Goal: Task Accomplishment & Management: Use online tool/utility

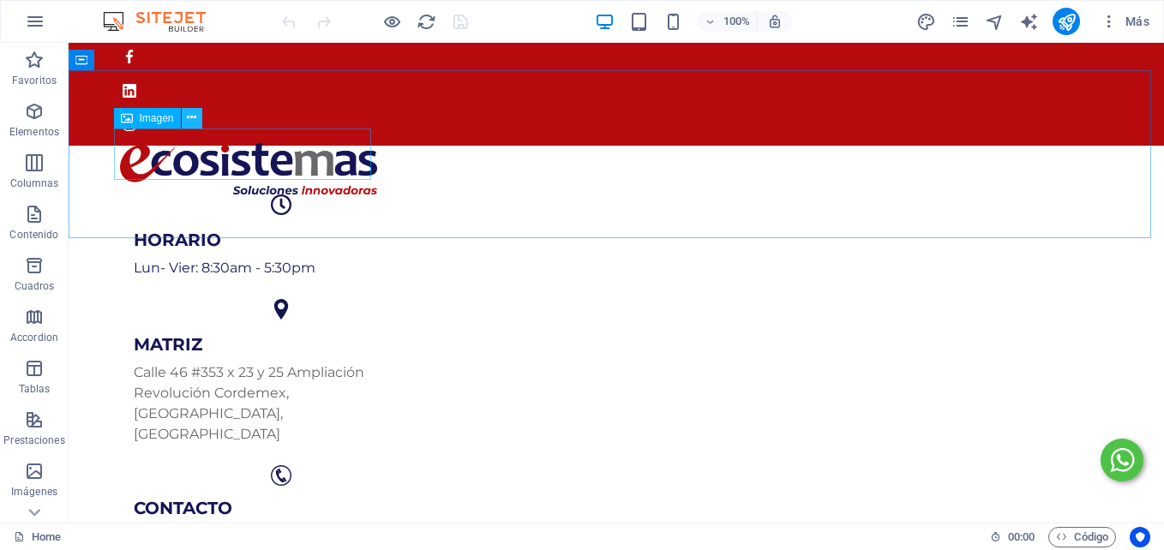
click at [0, 0] on icon at bounding box center [0, 0] width 0 height 0
click at [183, 120] on button at bounding box center [192, 118] width 21 height 21
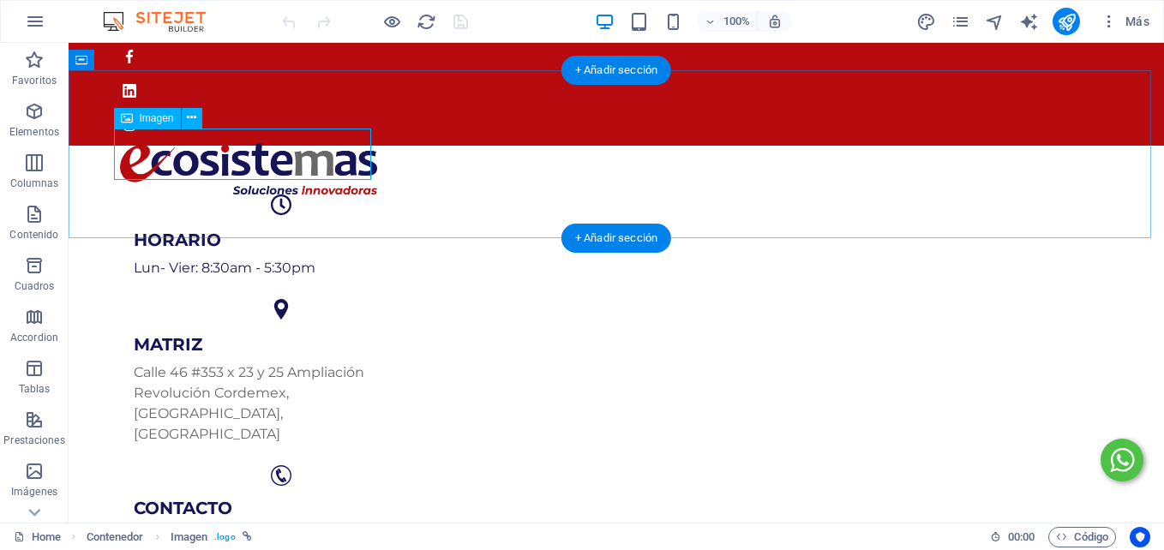
click at [186, 153] on figure at bounding box center [616, 168] width 992 height 51
select select "px"
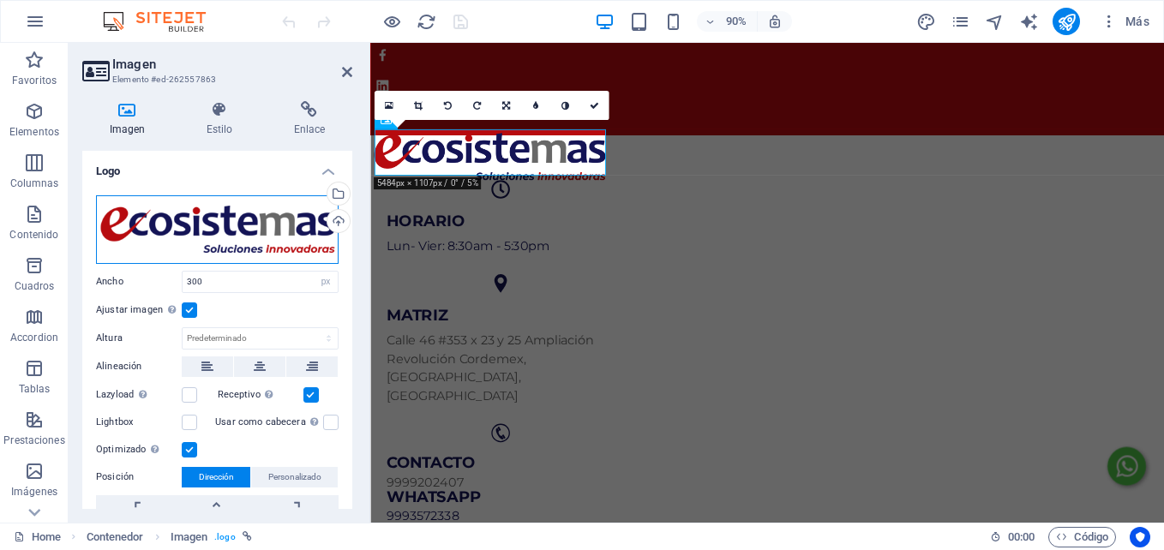
click at [276, 251] on div "Arrastra archivos aquí, haz clic para escoger archivos o selecciona archivos de…" at bounding box center [217, 229] width 243 height 69
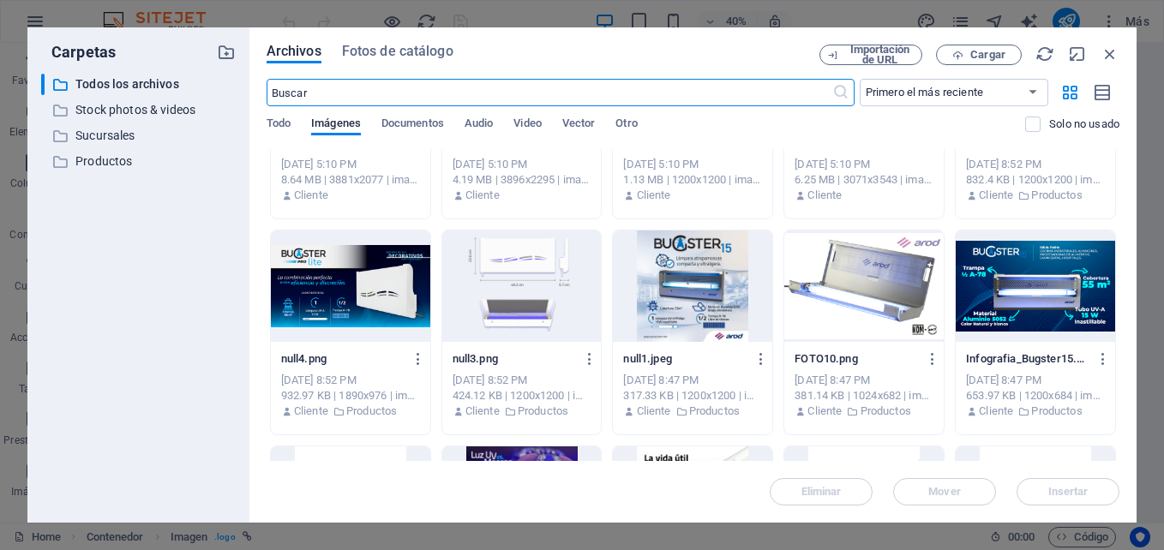
scroll to position [4455, 0]
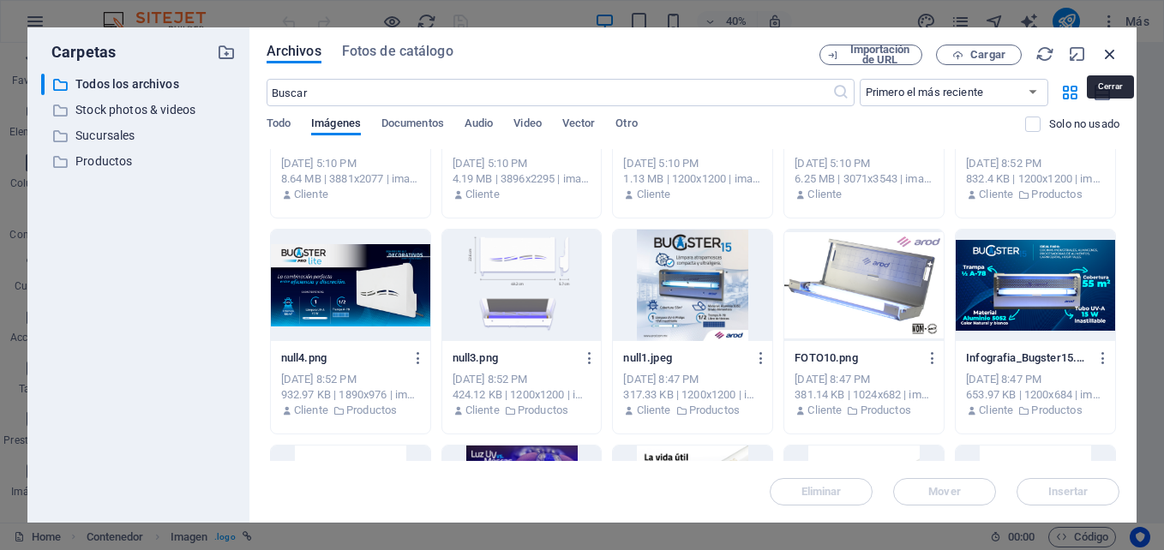
click at [1109, 50] on icon "button" at bounding box center [1109, 54] width 19 height 19
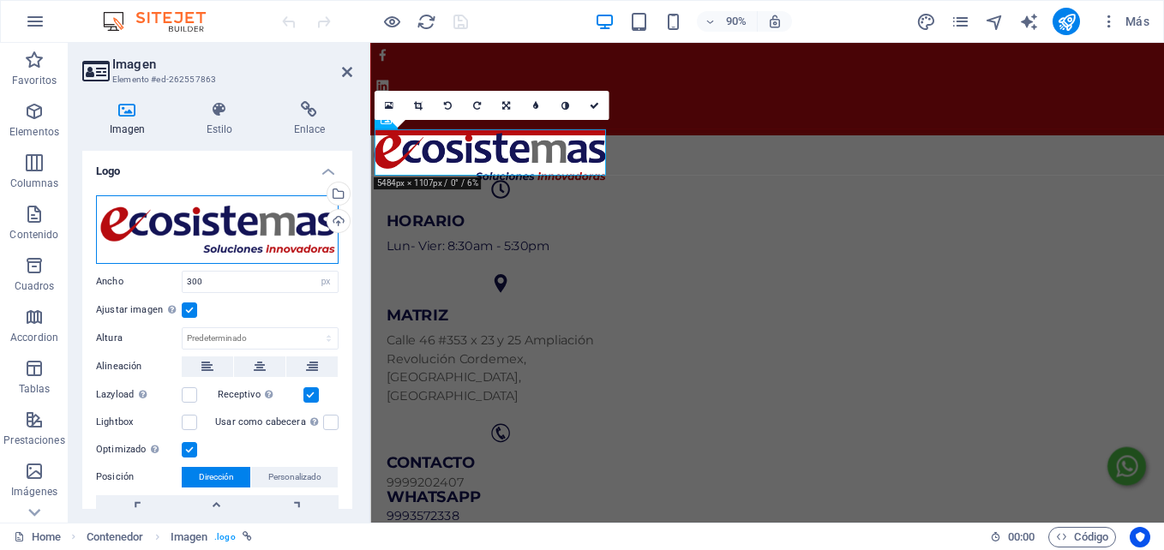
click at [243, 222] on div "Arrastra archivos aquí, haz clic para escoger archivos o selecciona archivos de…" at bounding box center [217, 229] width 243 height 69
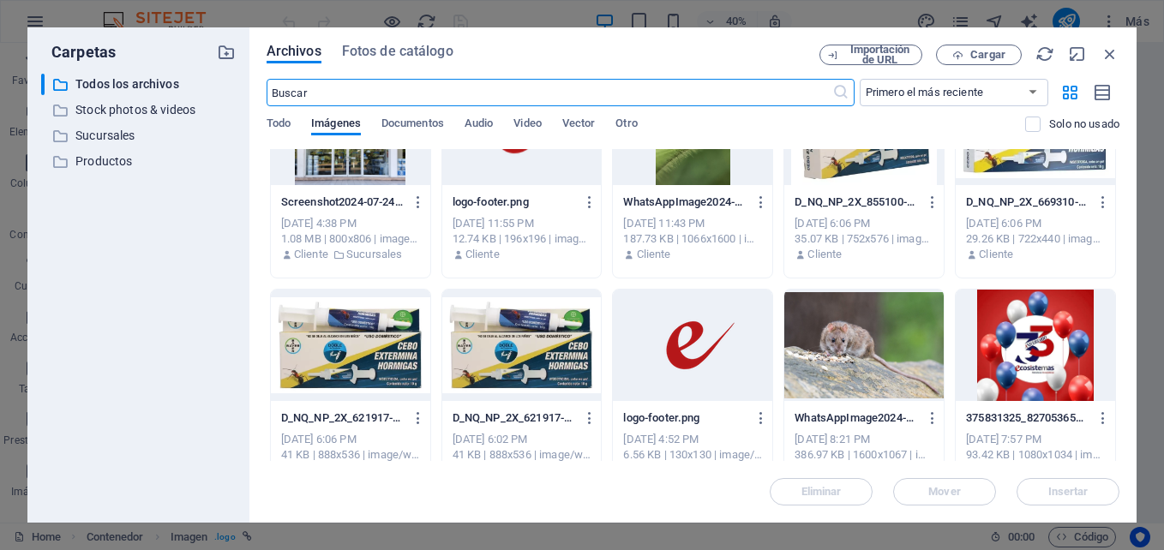
scroll to position [7633, 0]
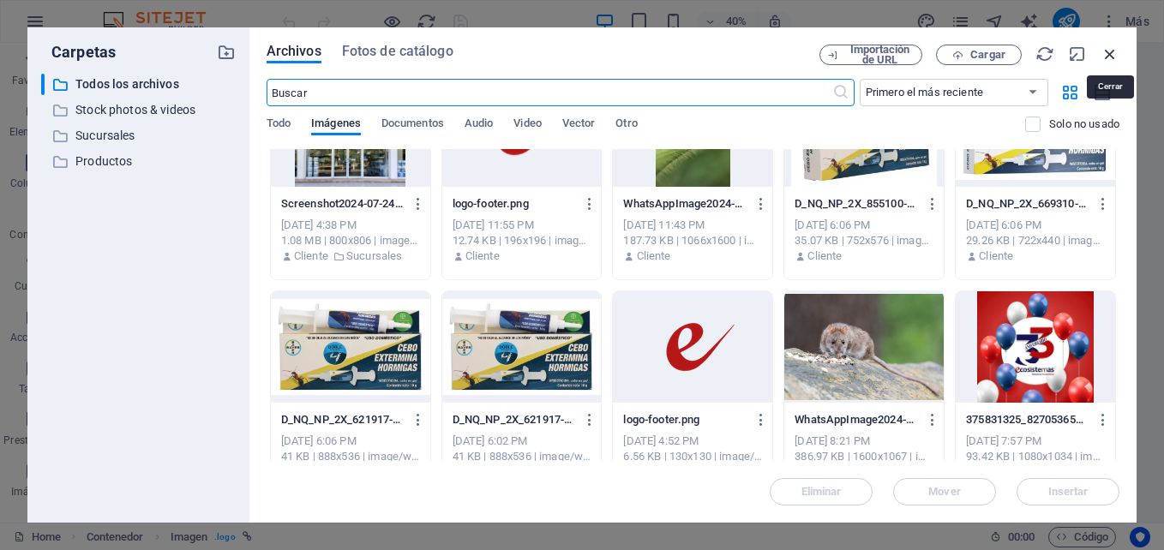
click at [1111, 49] on icon "button" at bounding box center [1109, 54] width 19 height 19
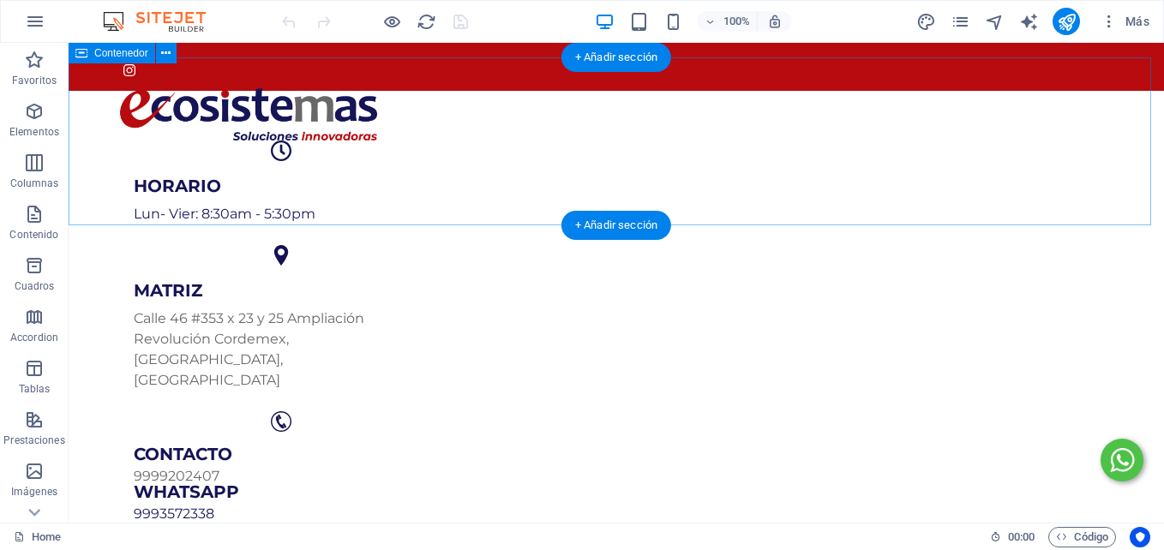
scroll to position [0, 0]
